Goal: Transaction & Acquisition: Purchase product/service

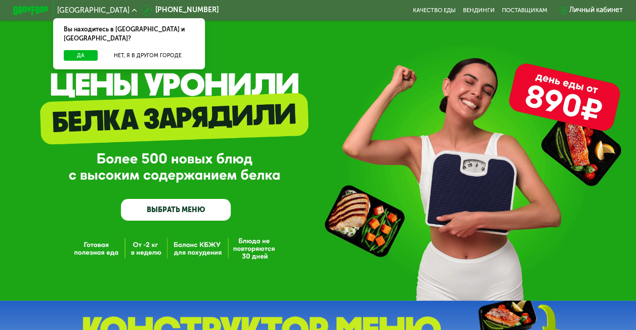
click at [164, 211] on link "ВЫБРАТЬ МЕНЮ" at bounding box center [176, 210] width 110 height 22
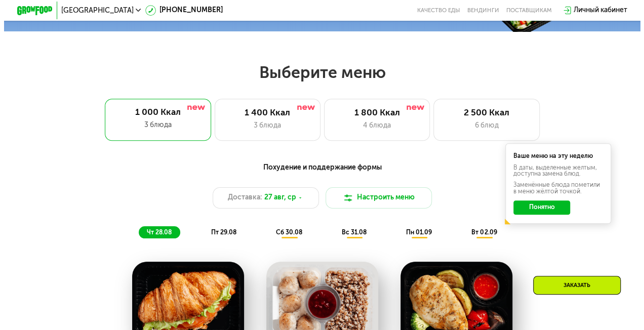
scroll to position [390, 0]
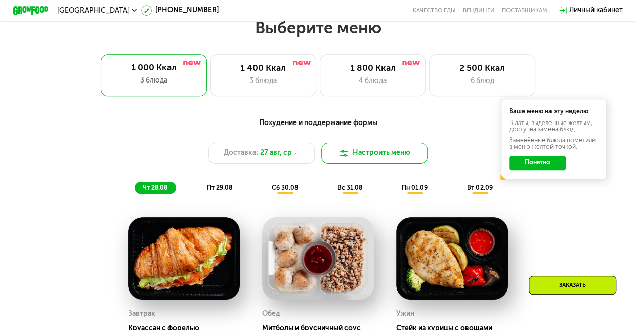
click at [377, 156] on button "Настроить меню" at bounding box center [374, 153] width 106 height 21
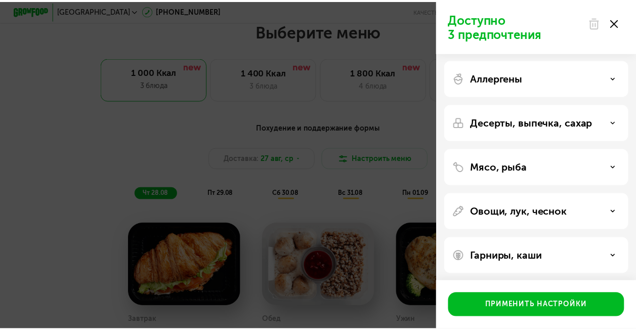
scroll to position [0, 0]
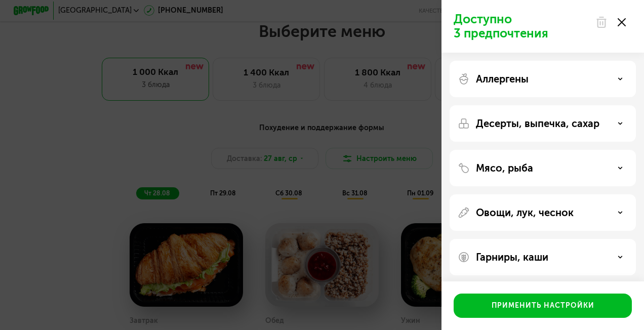
click at [622, 17] on div at bounding box center [610, 22] width 42 height 20
click at [622, 20] on use at bounding box center [621, 22] width 8 height 8
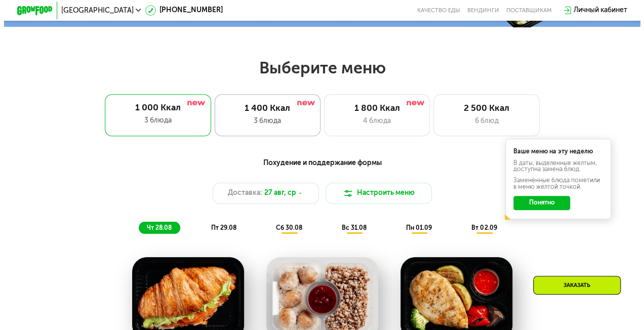
scroll to position [390, 0]
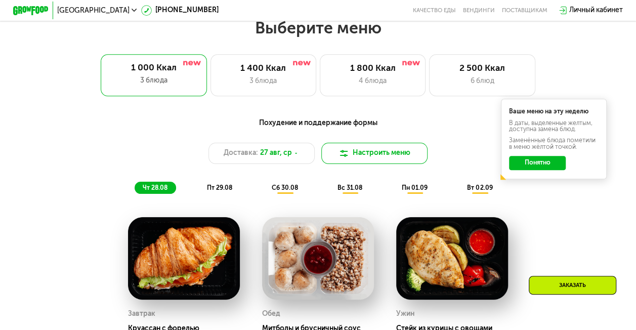
click at [349, 158] on img at bounding box center [343, 153] width 11 height 11
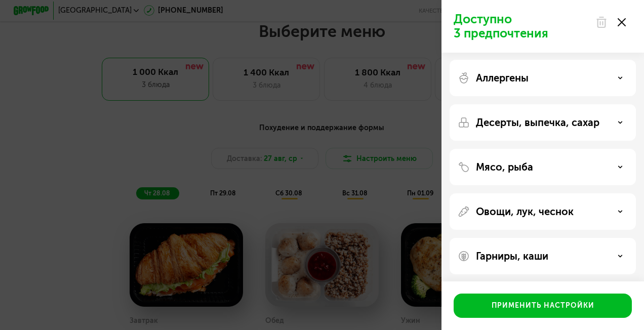
scroll to position [0, 0]
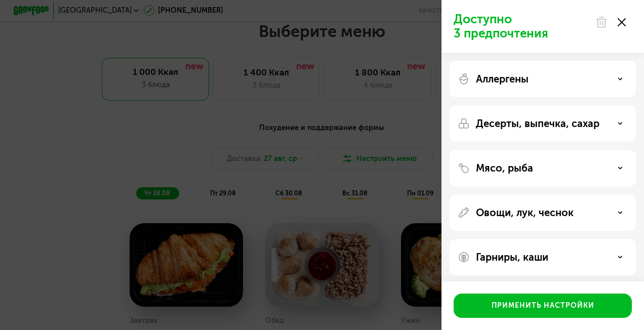
click at [518, 105] on div "Аллергены" at bounding box center [542, 123] width 186 height 36
click at [534, 127] on p "Десерты, выпечка, сахар" at bounding box center [537, 123] width 123 height 12
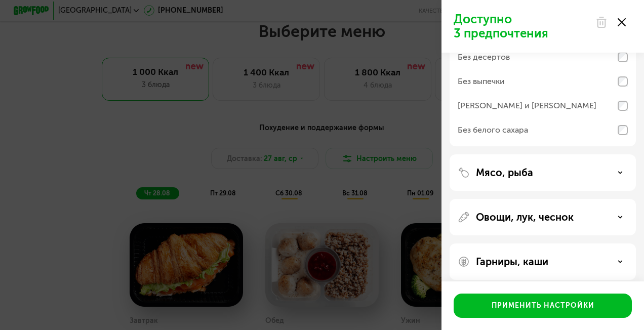
scroll to position [109, 0]
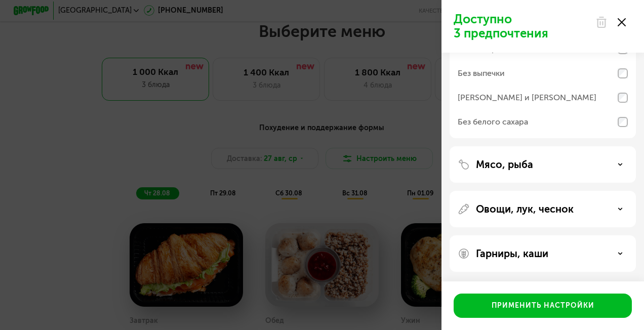
click at [533, 191] on div "Мясо, рыба" at bounding box center [542, 209] width 186 height 36
click at [532, 162] on div "Мясо, рыба" at bounding box center [542, 164] width 170 height 12
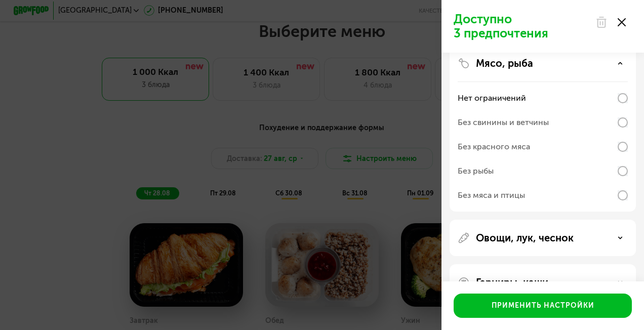
scroll to position [239, 0]
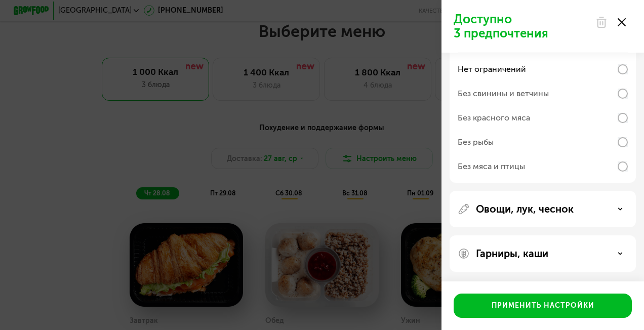
click at [540, 206] on p "Овощи, лук, чеснок" at bounding box center [525, 209] width 98 height 12
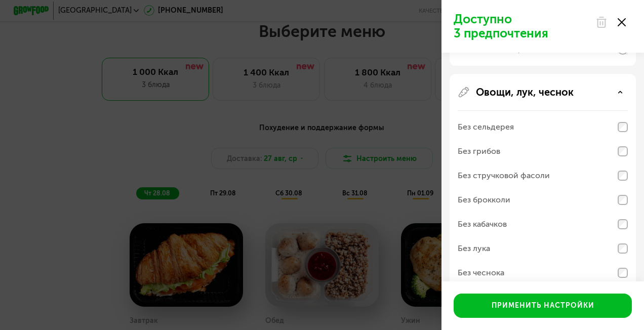
scroll to position [418, 0]
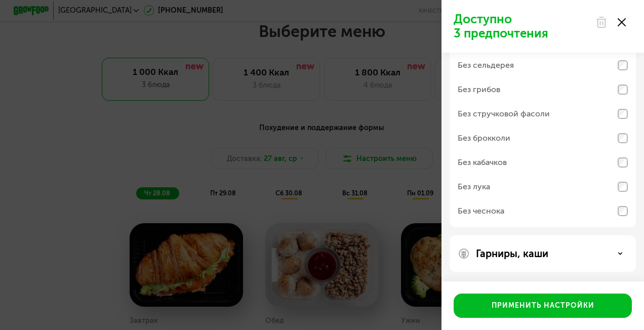
click at [548, 259] on div "Гарниры, каши" at bounding box center [542, 253] width 186 height 36
click at [546, 257] on p "Гарниры, каши" at bounding box center [512, 253] width 72 height 12
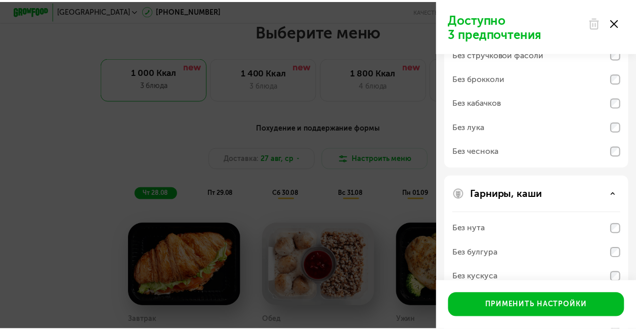
scroll to position [547, 0]
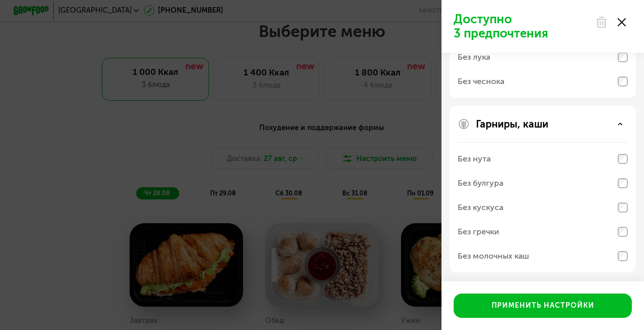
click at [67, 181] on div "Доступно 3 предпочтения Аллергены Десерты, выпечка, сахар Без десертов Без выпе…" at bounding box center [322, 165] width 644 height 330
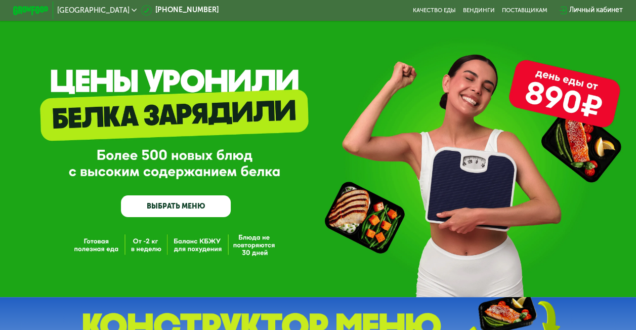
scroll to position [0, 0]
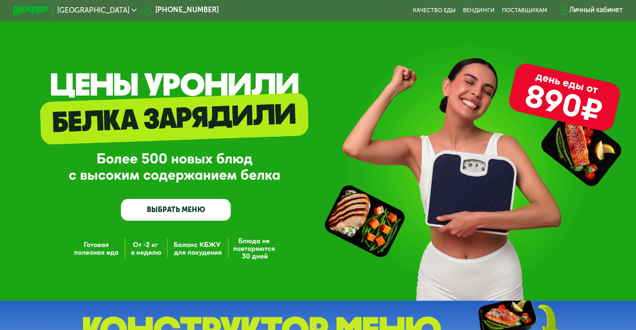
click at [204, 207] on link "ВЫБРАТЬ МЕНЮ" at bounding box center [176, 210] width 110 height 22
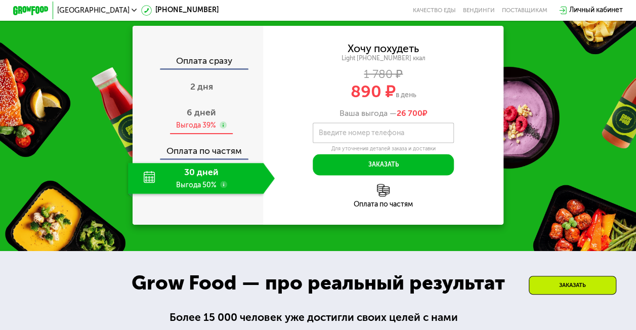
scroll to position [946, 0]
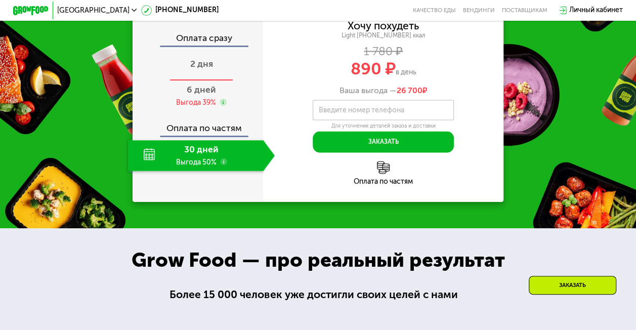
click at [196, 69] on span "2 дня" at bounding box center [201, 64] width 23 height 11
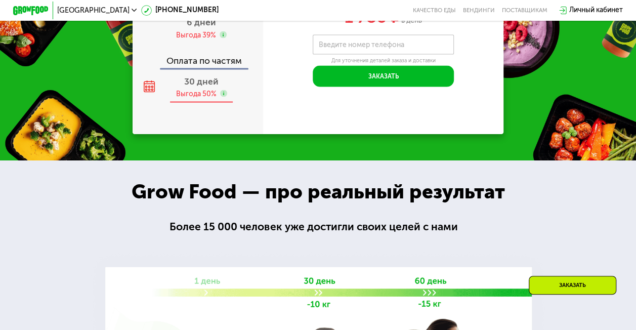
click at [190, 98] on div "Выгода 50%" at bounding box center [196, 94] width 40 height 10
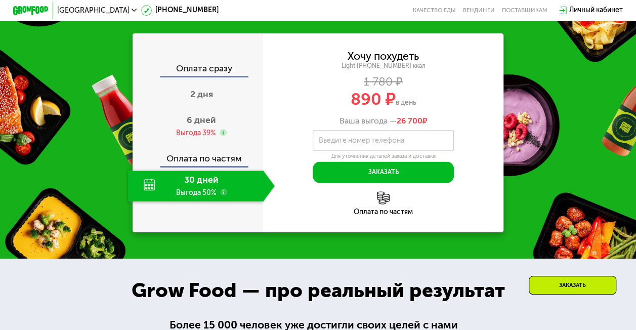
scroll to position [895, 0]
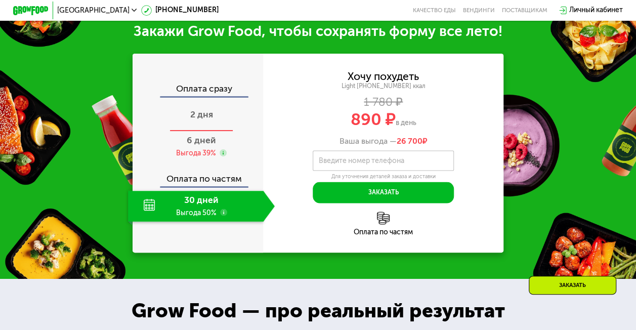
click at [183, 120] on div "2 дня" at bounding box center [201, 115] width 147 height 31
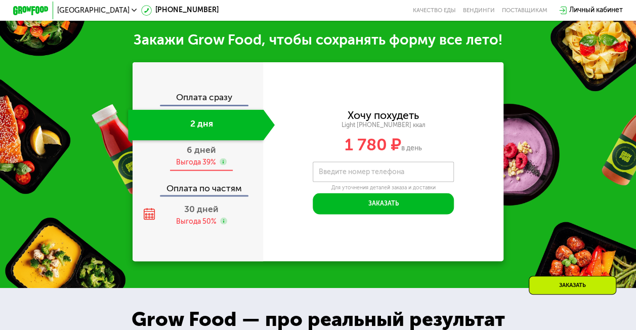
click at [199, 164] on div "Выгода 39%" at bounding box center [196, 162] width 40 height 10
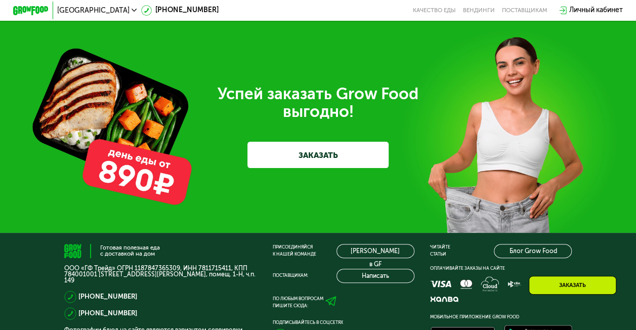
scroll to position [2211, 0]
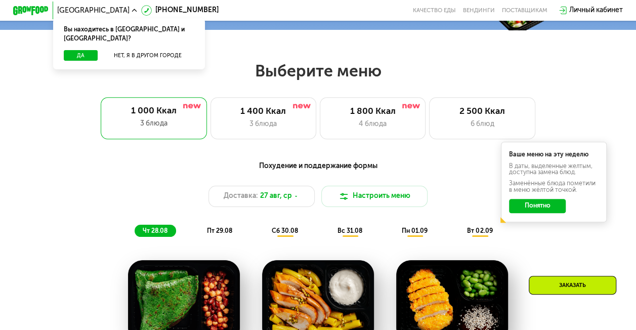
scroll to position [354, 0]
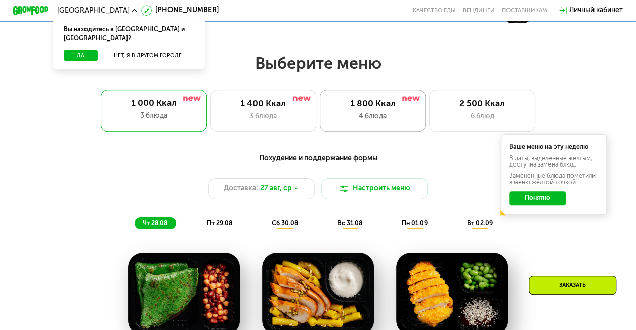
click at [370, 117] on div "4 блюда" at bounding box center [373, 116] width 88 height 11
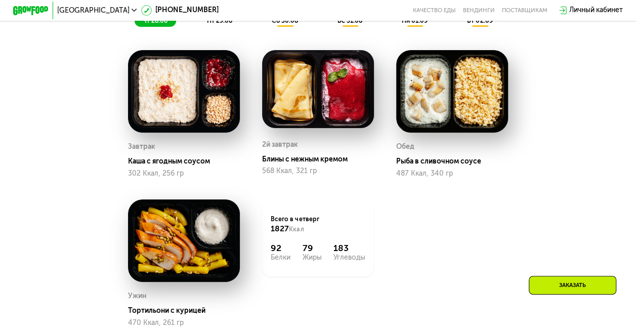
scroll to position [405, 0]
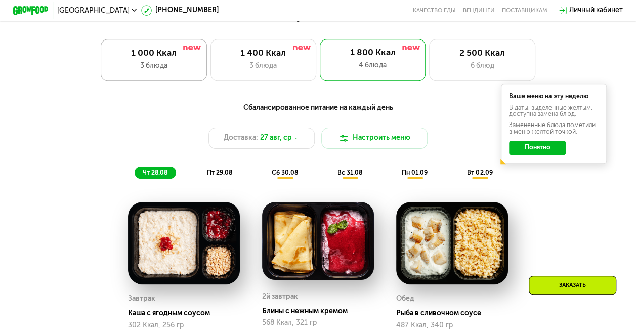
click at [159, 70] on div "3 блюда" at bounding box center [154, 66] width 88 height 11
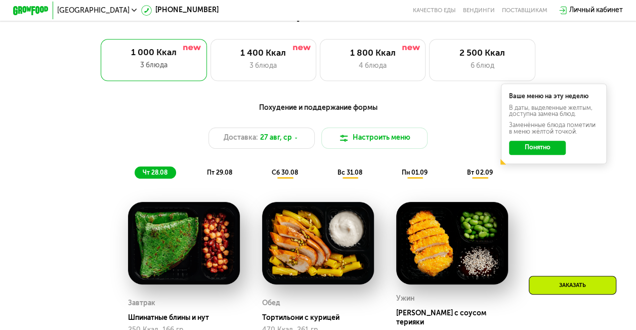
click at [212, 176] on span "пт 29.08" at bounding box center [219, 172] width 25 height 7
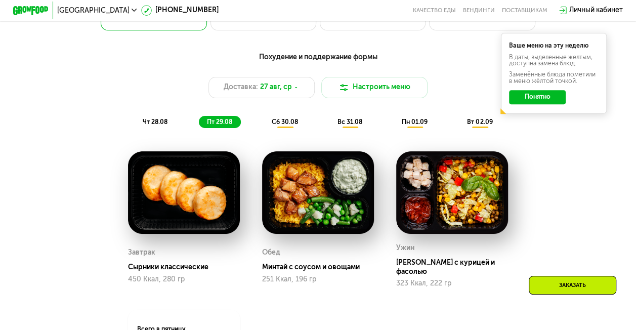
scroll to position [506, 0]
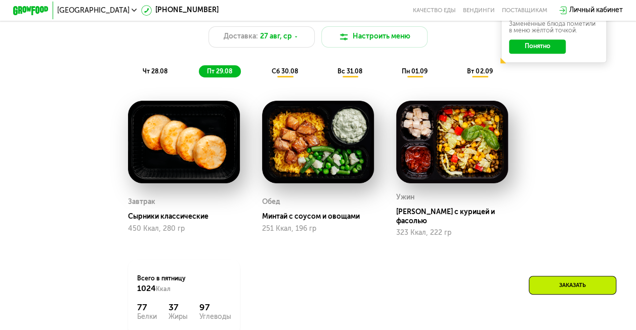
click at [291, 74] on span "сб 30.08" at bounding box center [285, 71] width 26 height 7
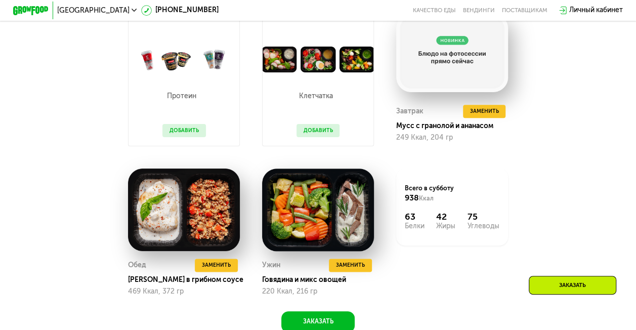
scroll to position [557, 0]
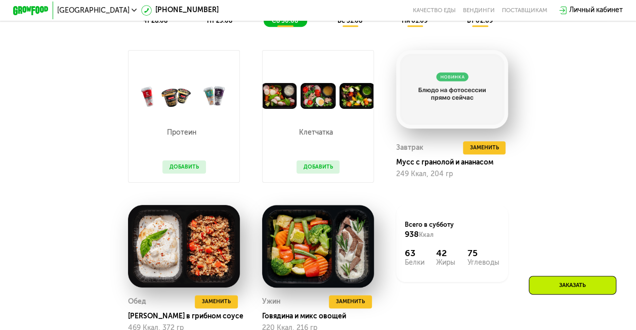
click at [315, 174] on button "Добавить" at bounding box center [318, 166] width 44 height 13
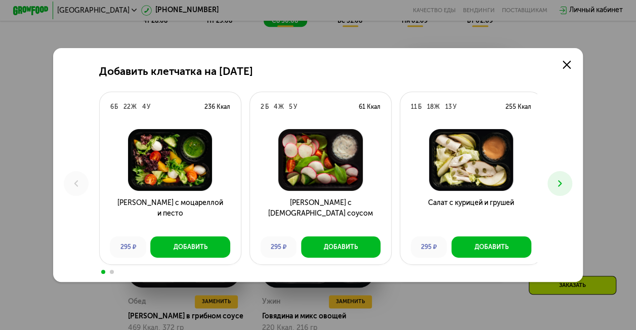
click at [561, 180] on icon at bounding box center [559, 183] width 11 height 11
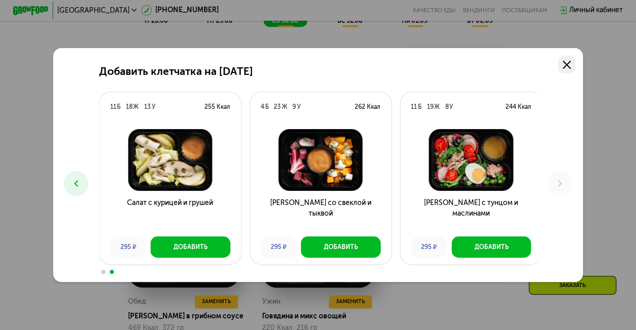
click at [570, 67] on icon at bounding box center [567, 65] width 8 height 8
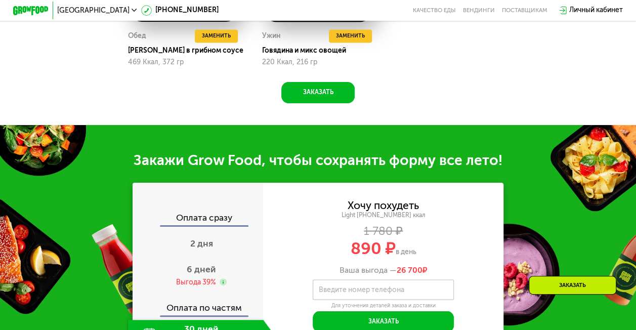
scroll to position [809, 0]
